Goal: Navigation & Orientation: Find specific page/section

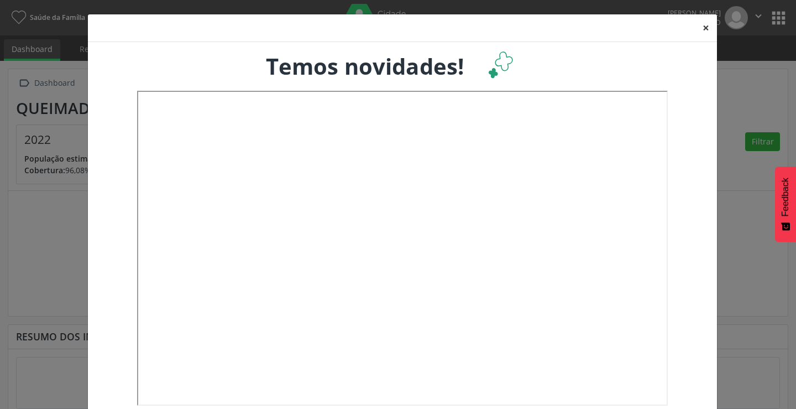
click at [704, 28] on button "×" at bounding box center [706, 27] width 22 height 27
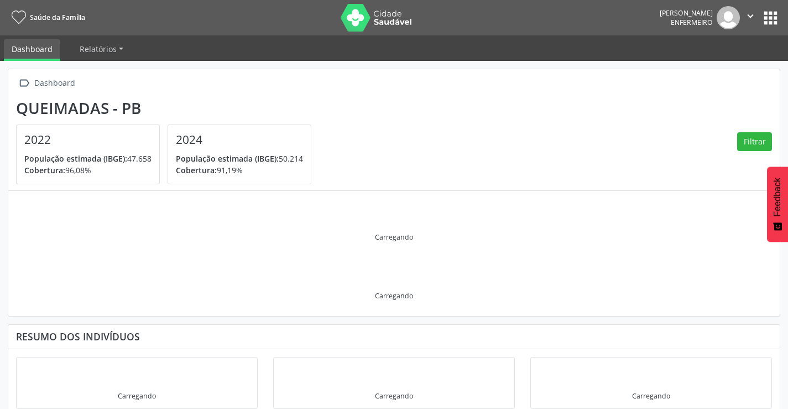
click at [774, 17] on button "apps" at bounding box center [770, 17] width 19 height 19
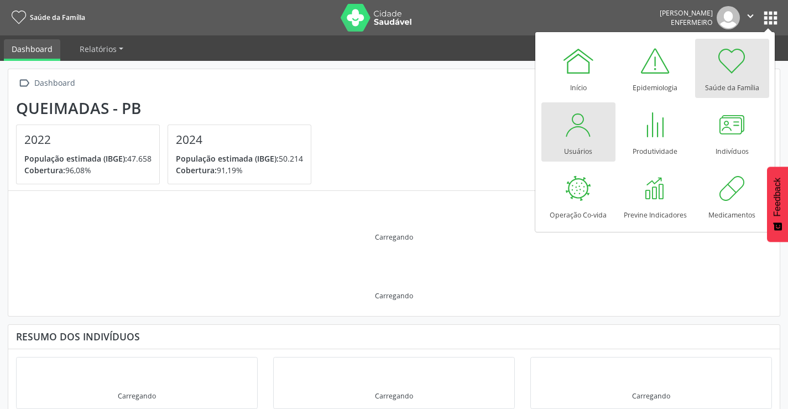
click at [569, 123] on div at bounding box center [578, 124] width 33 height 33
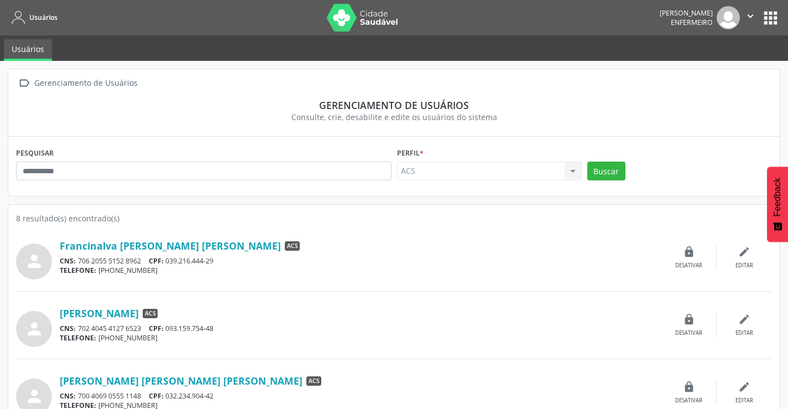
click at [35, 51] on link "Usuários" at bounding box center [28, 50] width 48 height 22
click at [763, 19] on button "apps" at bounding box center [770, 17] width 19 height 19
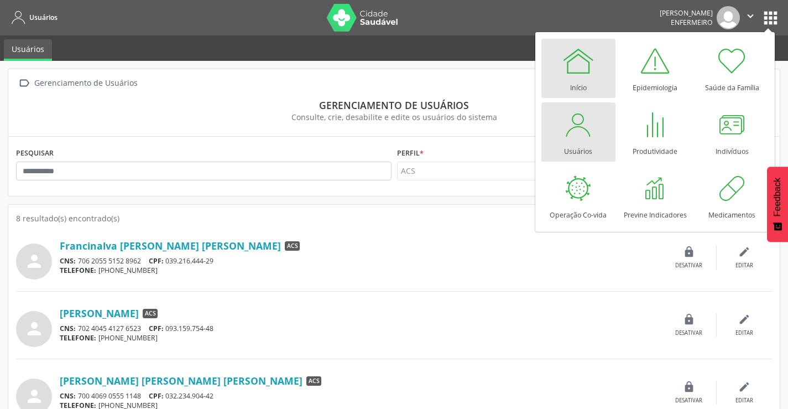
click at [555, 68] on link "Início" at bounding box center [578, 68] width 74 height 59
